Goal: Navigation & Orientation: Find specific page/section

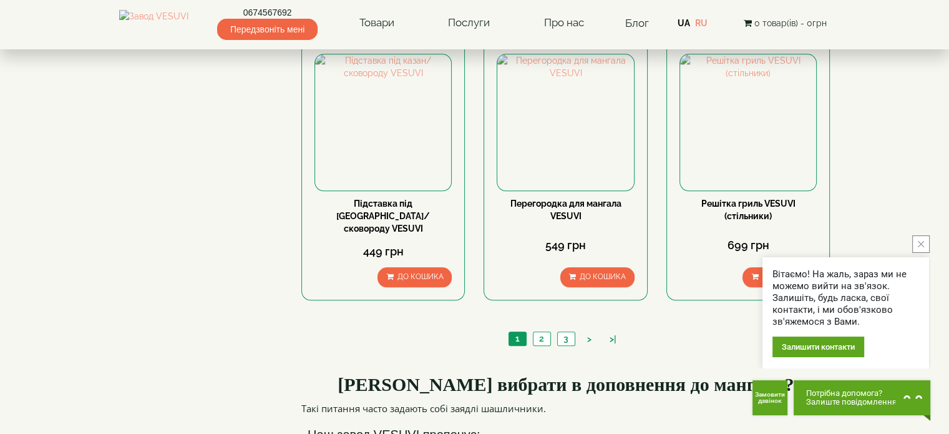
scroll to position [1310, 0]
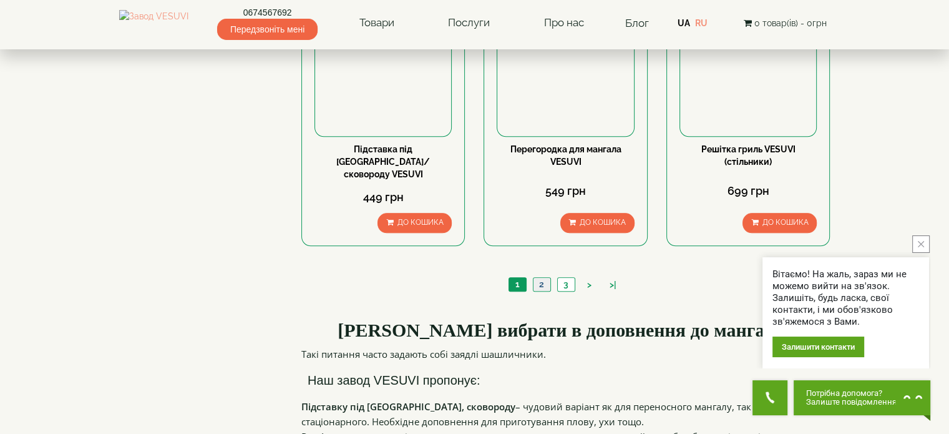
click at [542, 278] on link "2" at bounding box center [541, 284] width 17 height 13
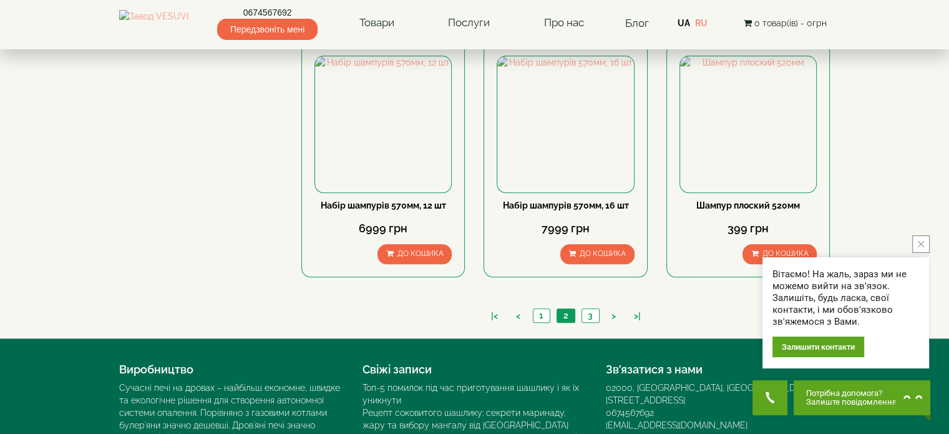
scroll to position [1185, 0]
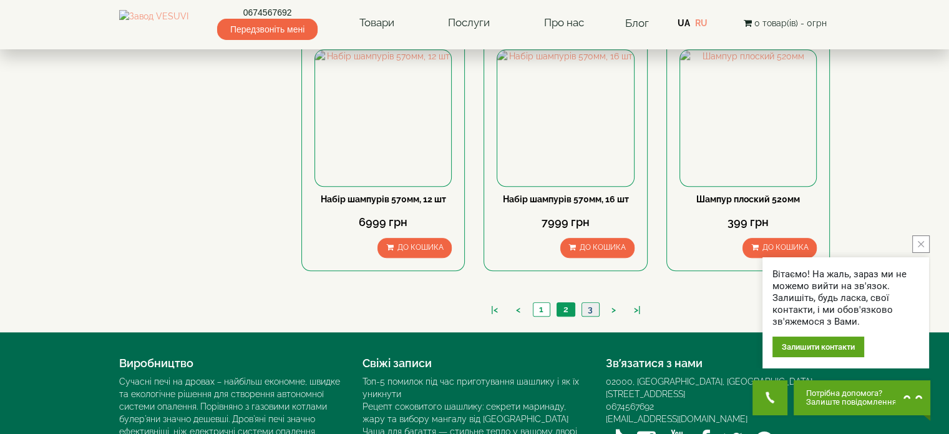
click at [589, 303] on link "3" at bounding box center [589, 309] width 17 height 13
